Goal: Find specific page/section: Find specific page/section

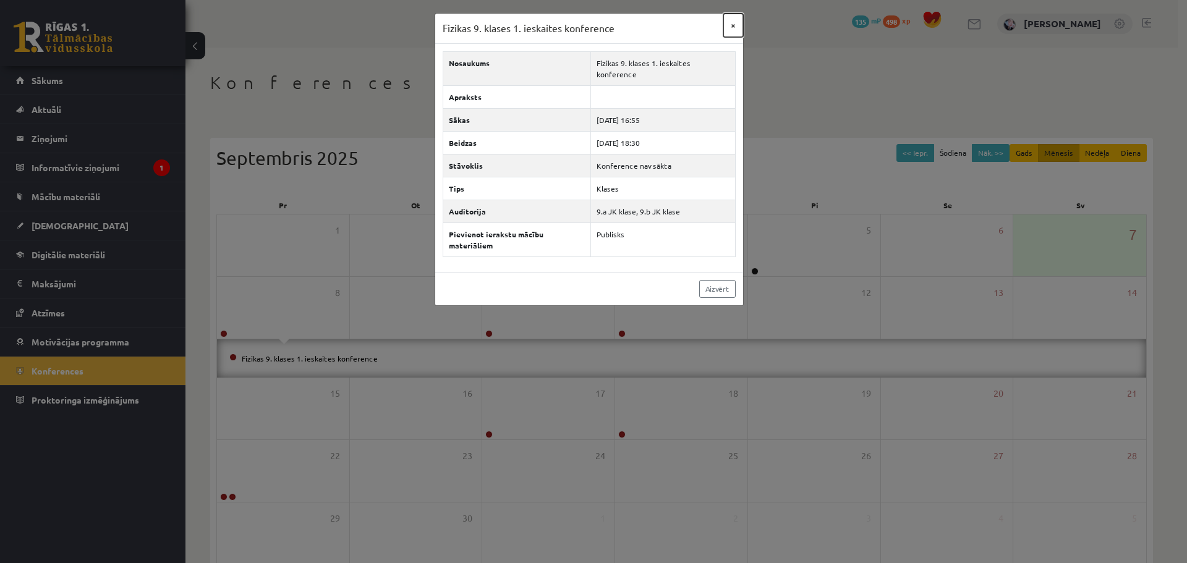
click at [734, 31] on button "×" at bounding box center [734, 26] width 20 height 24
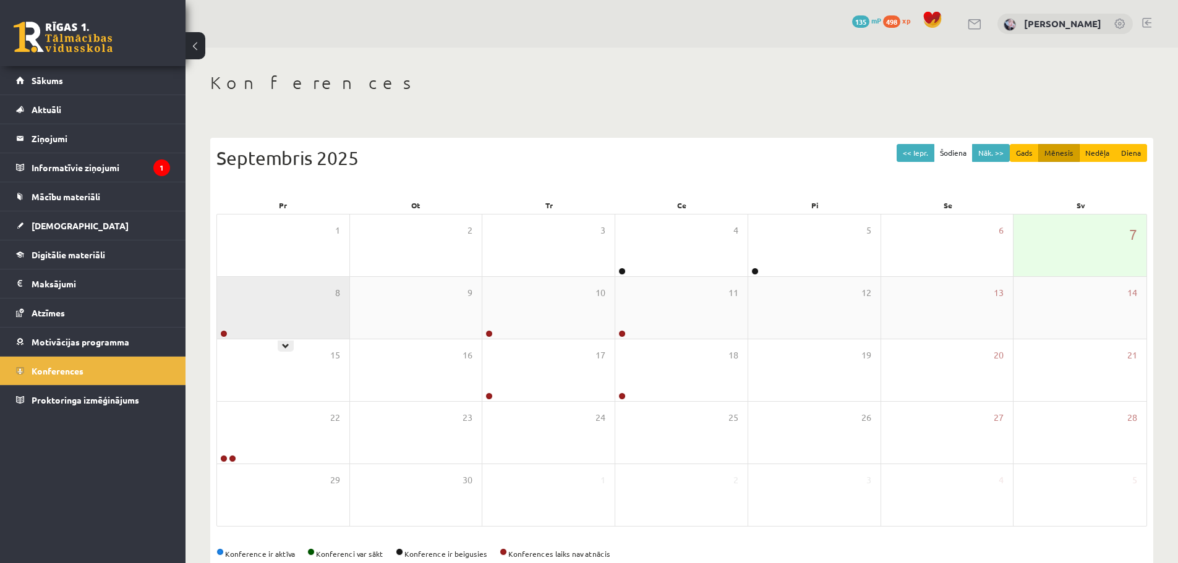
click at [309, 323] on div "8" at bounding box center [283, 308] width 132 height 62
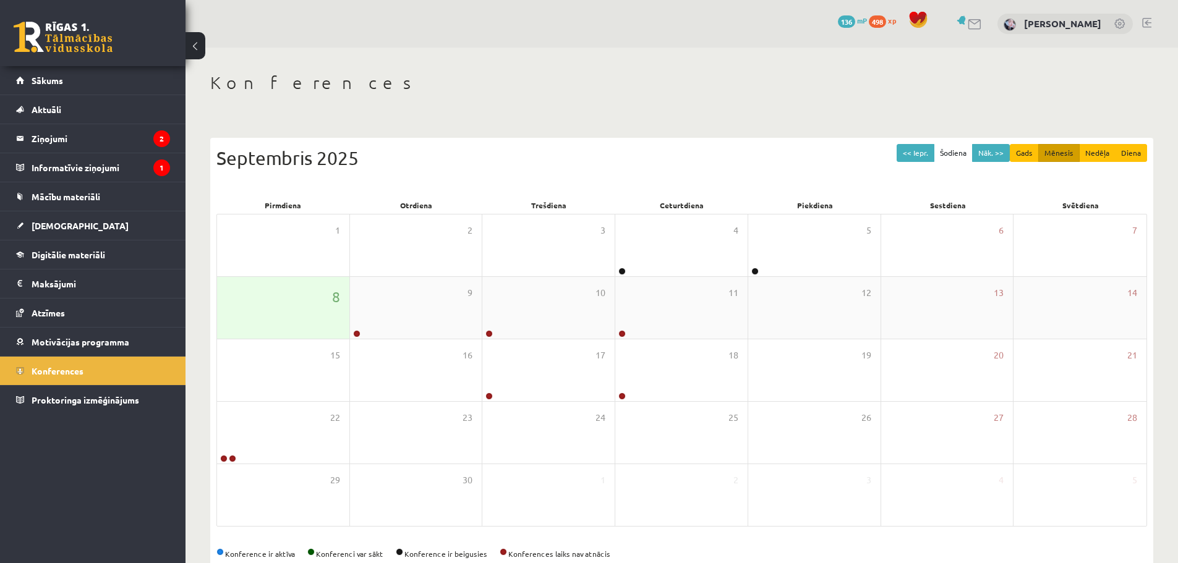
click at [246, 311] on div "8" at bounding box center [283, 308] width 132 height 62
click at [274, 312] on div "8" at bounding box center [283, 308] width 132 height 62
click at [413, 108] on div "Konferences << Iepr. Šodiena Nāk. >> Gads Mēnesis Nedēļa Diena Septembris 2025 …" at bounding box center [682, 319] width 993 height 543
click at [47, 81] on span "Sākums" at bounding box center [48, 80] width 32 height 11
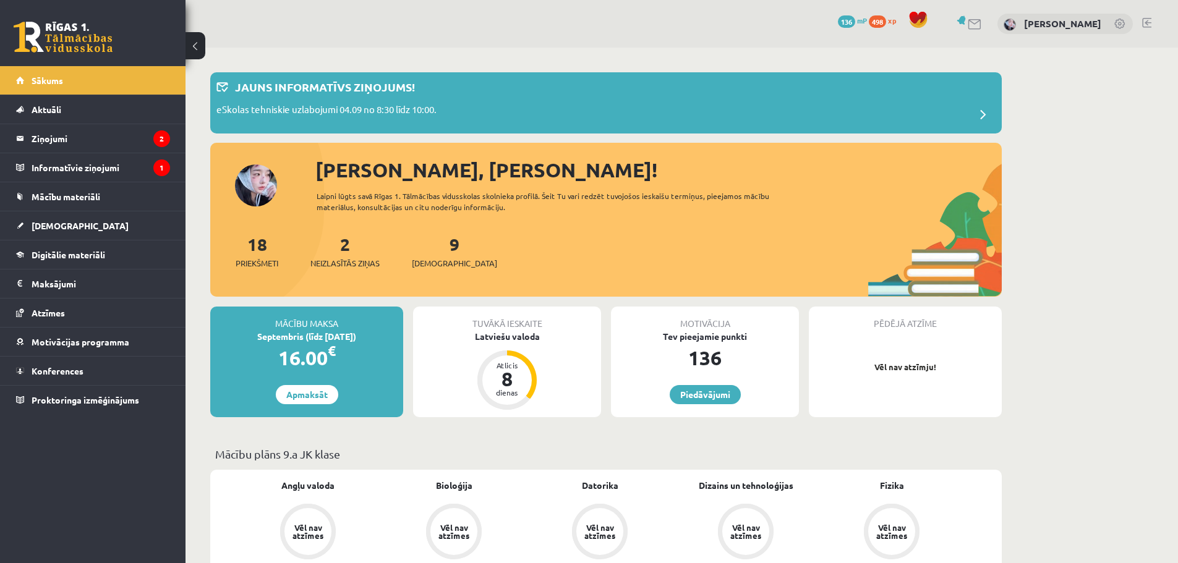
click at [66, 37] on link at bounding box center [63, 37] width 99 height 31
click at [121, 373] on link "Konferences" at bounding box center [93, 371] width 154 height 28
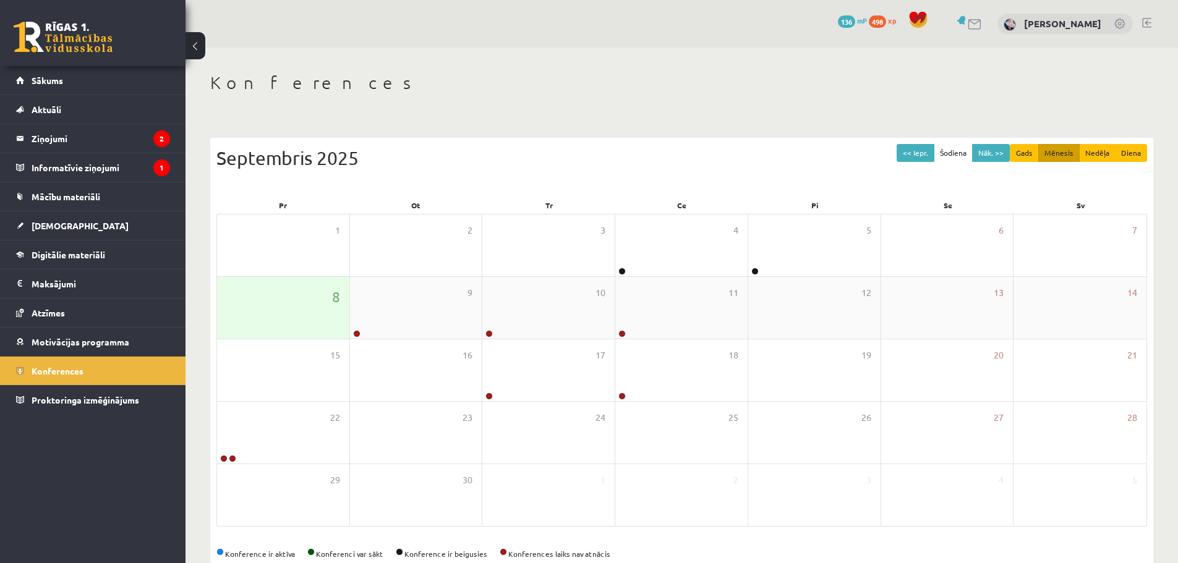
click at [312, 300] on div "8" at bounding box center [283, 308] width 132 height 62
click at [314, 318] on div "8" at bounding box center [283, 308] width 132 height 62
click at [311, 327] on div "8" at bounding box center [283, 308] width 132 height 62
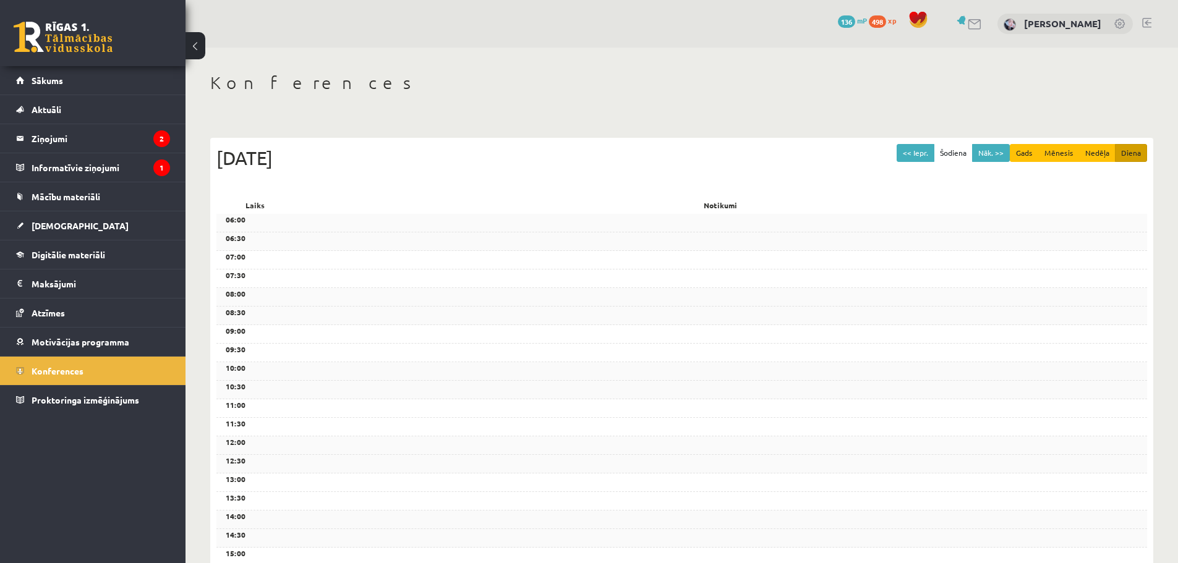
click at [494, 247] on div "06:30" at bounding box center [681, 242] width 931 height 19
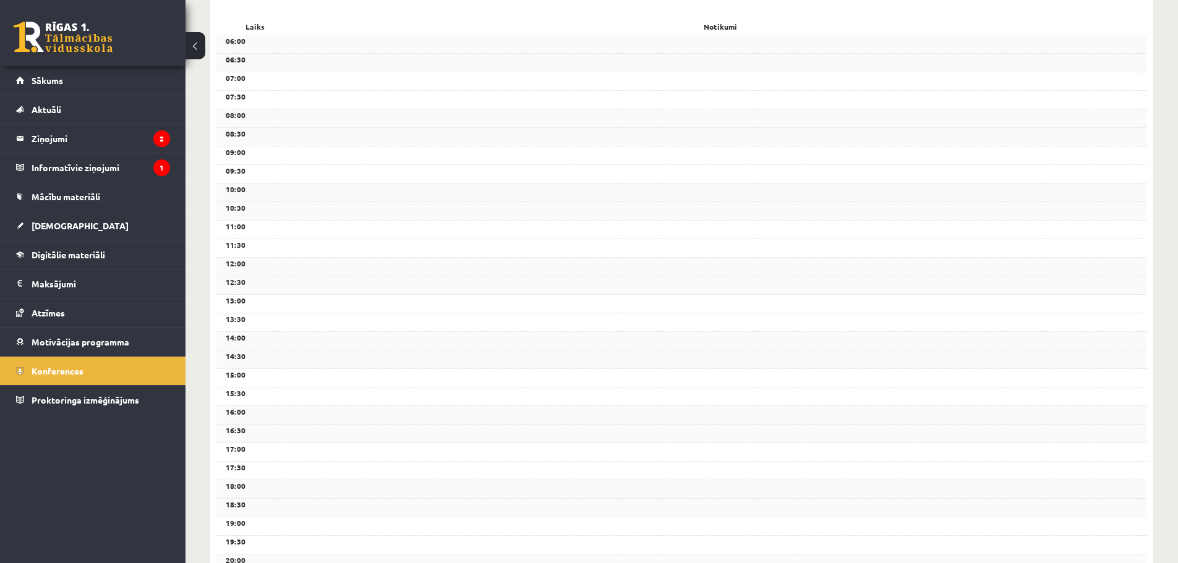
scroll to position [61, 0]
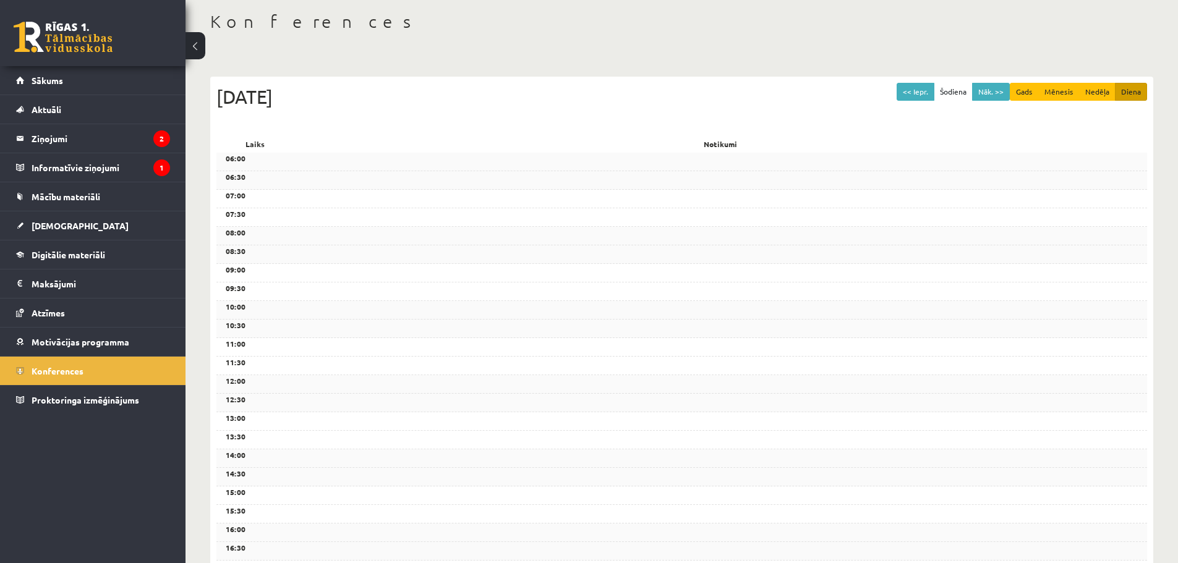
click at [205, 43] on button at bounding box center [196, 45] width 20 height 27
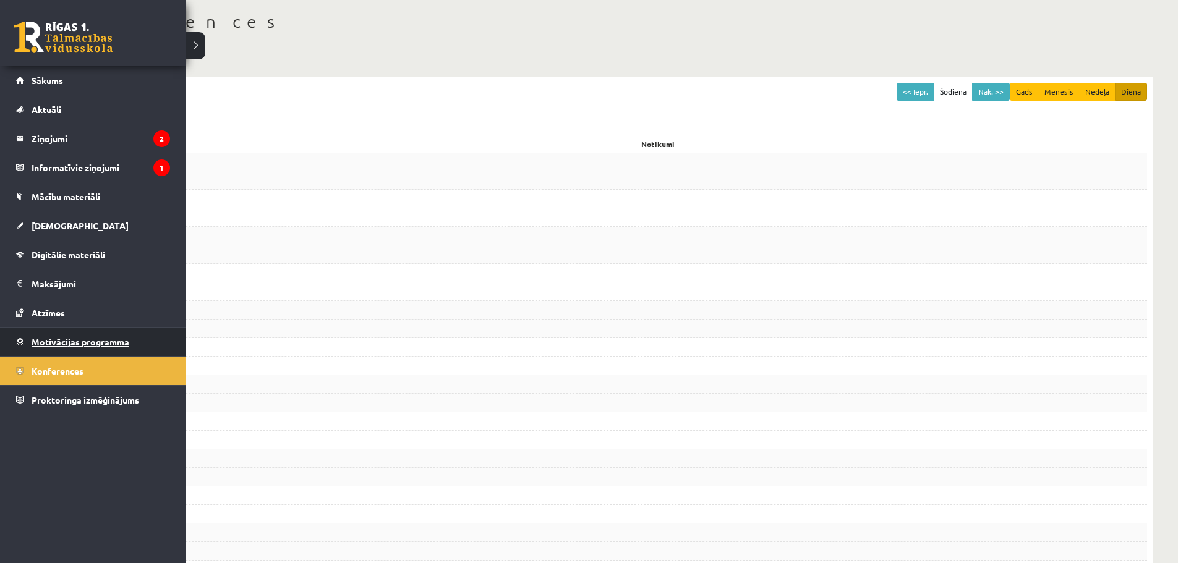
click at [103, 344] on span "Motivācijas programma" at bounding box center [81, 341] width 98 height 11
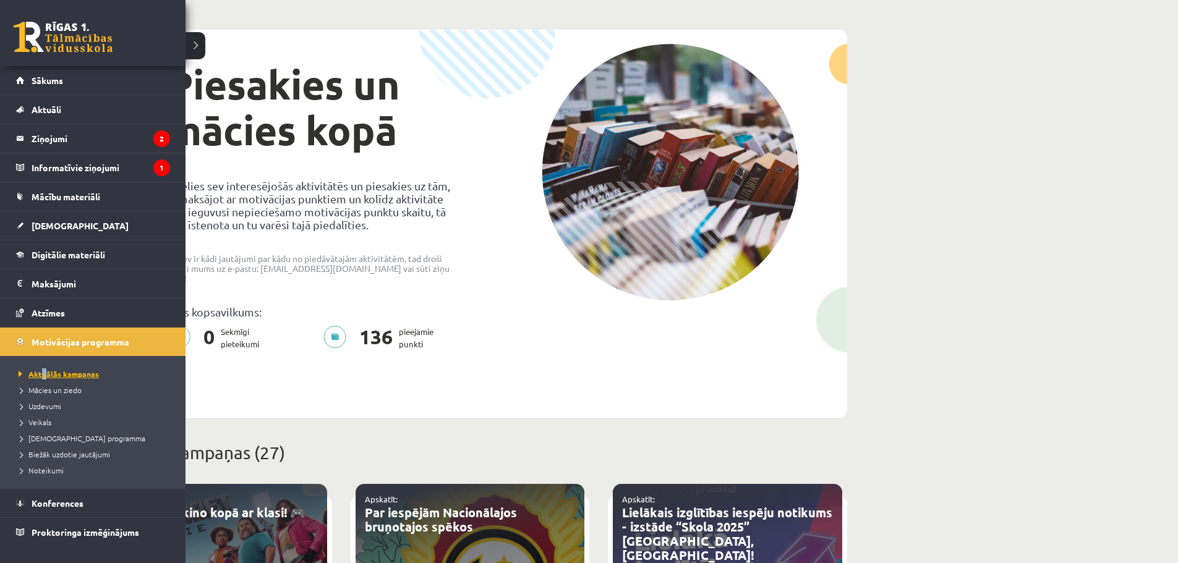
drag, startPoint x: 41, startPoint y: 368, endPoint x: 51, endPoint y: 379, distance: 14.9
click at [51, 379] on li "Aktuālās kampaņas" at bounding box center [94, 374] width 158 height 16
click at [78, 503] on span "Konferences" at bounding box center [58, 503] width 52 height 11
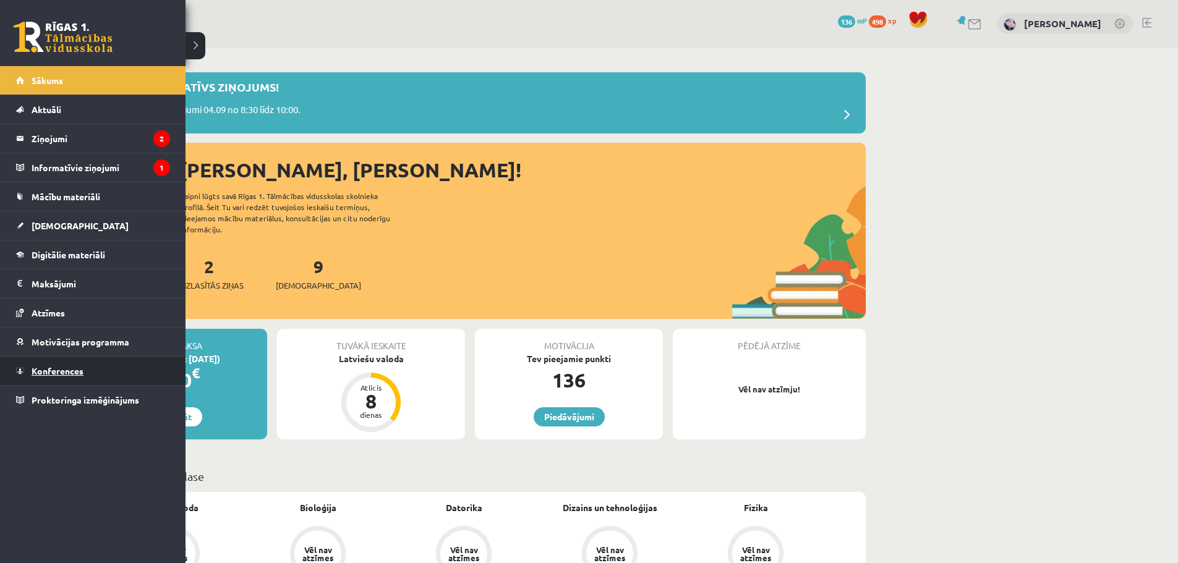
click at [67, 374] on span "Konferences" at bounding box center [58, 371] width 52 height 11
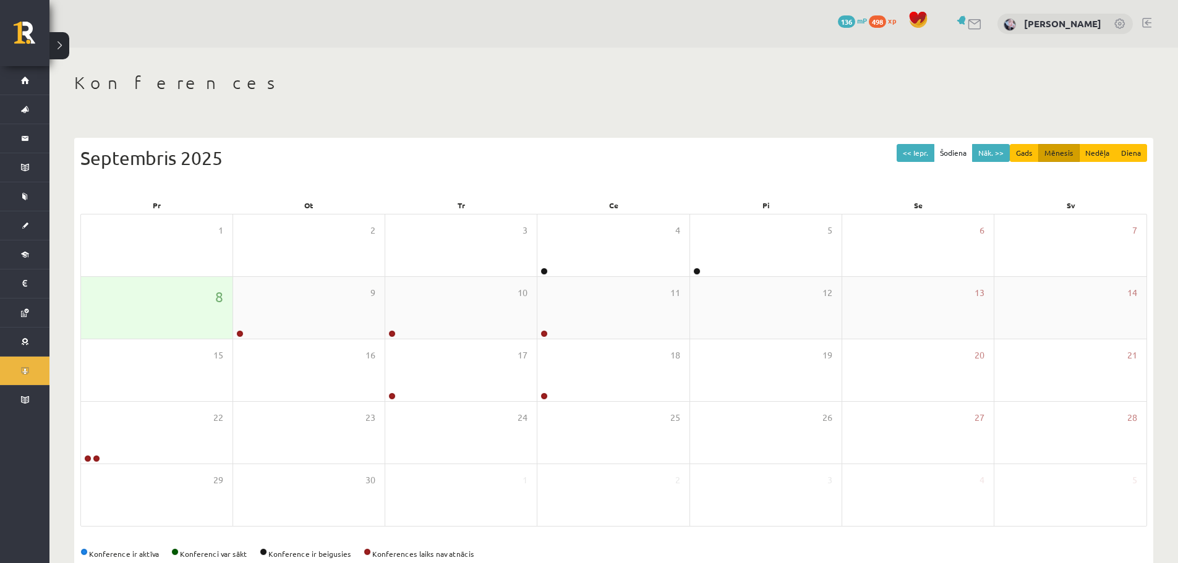
click at [174, 300] on div "8" at bounding box center [157, 308] width 152 height 62
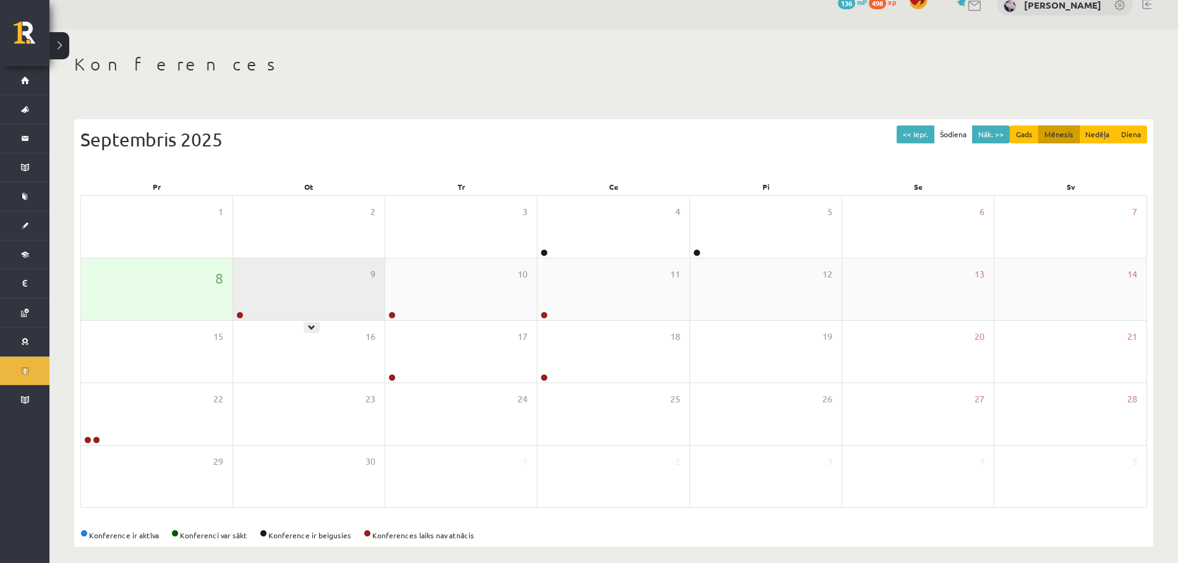
scroll to position [28, 0]
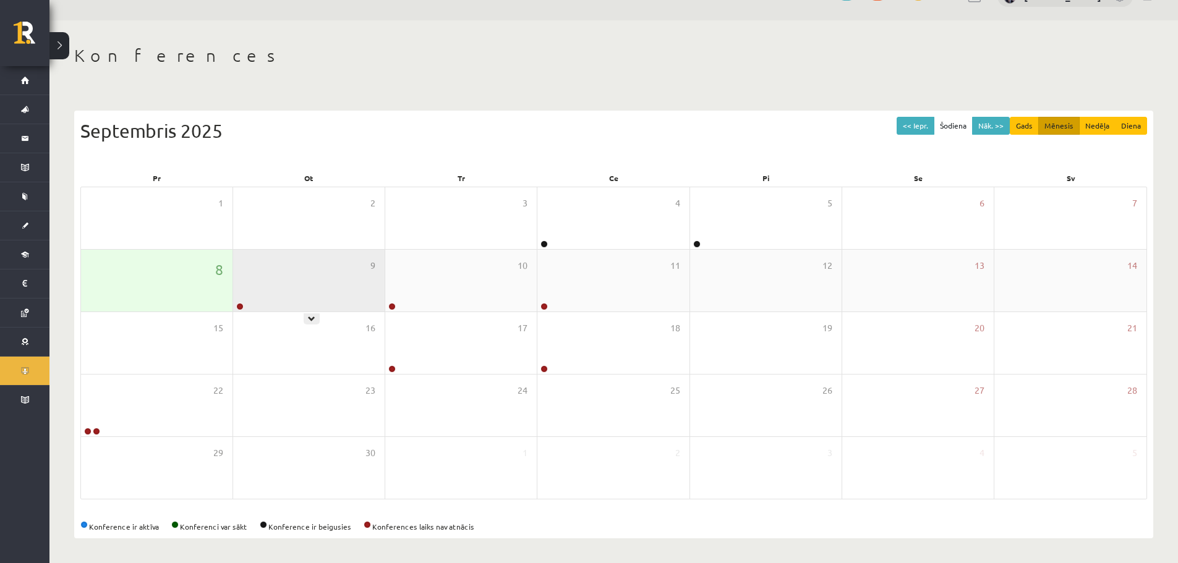
click at [313, 308] on div "9" at bounding box center [309, 281] width 152 height 62
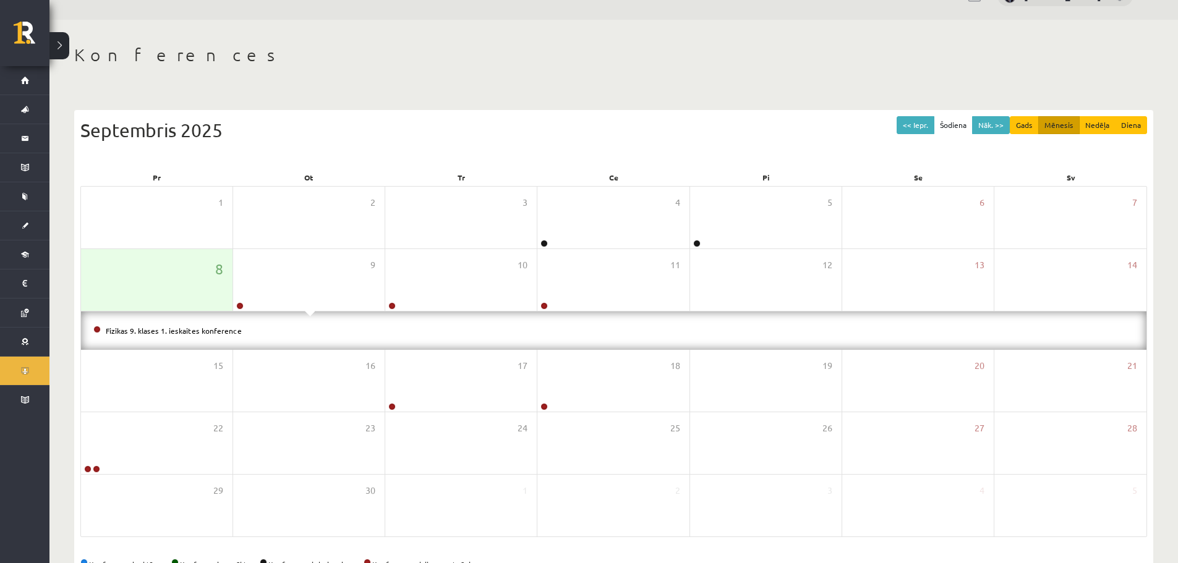
click at [390, 93] on div "Konferences << Iepr. Šodiena Nāk. >> Gads Mēnesis Nedēļa Diena Septembris 2025 …" at bounding box center [613, 310] width 1129 height 581
